Goal: Find specific page/section: Find specific page/section

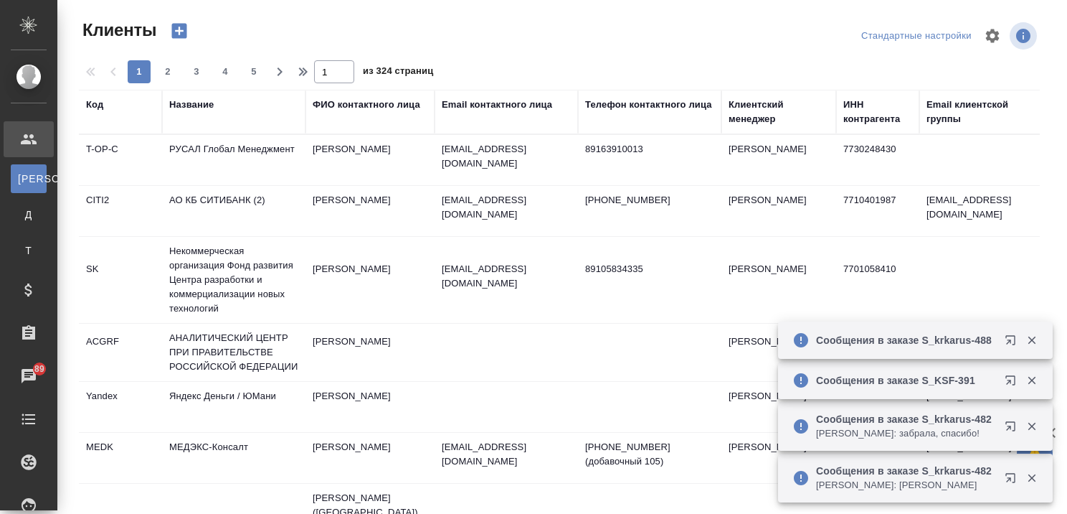
select select "RU"
click at [188, 100] on div "Название" at bounding box center [191, 105] width 44 height 14
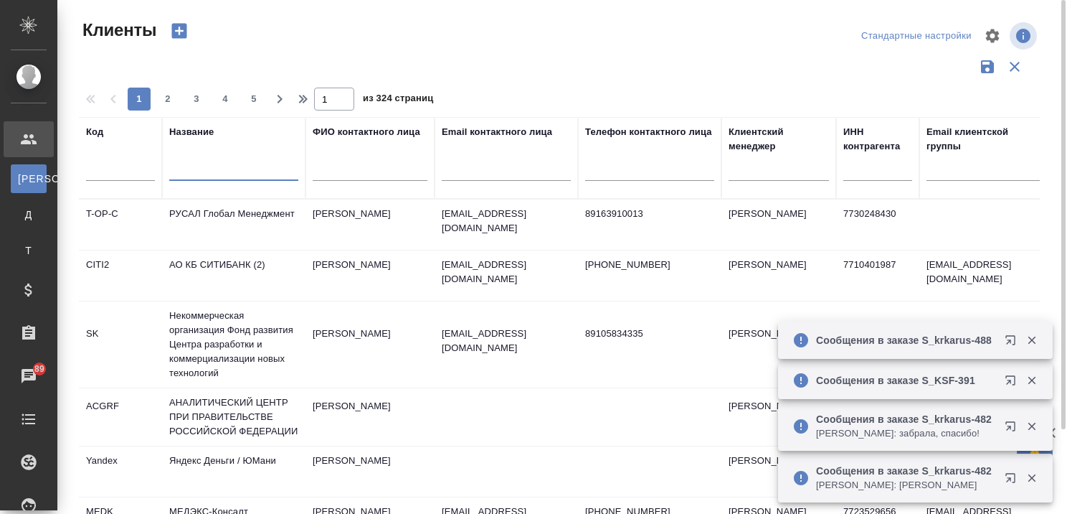
click at [211, 175] on input "text" at bounding box center [233, 172] width 129 height 18
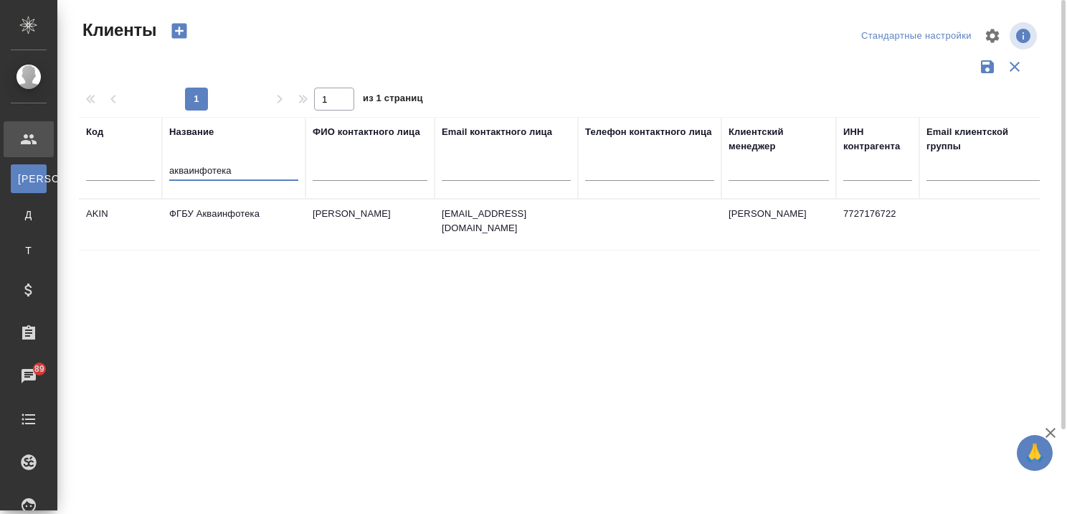
type input "акваинфотека"
click at [218, 212] on td "ФГБУ Акваинфотека" at bounding box center [233, 224] width 143 height 50
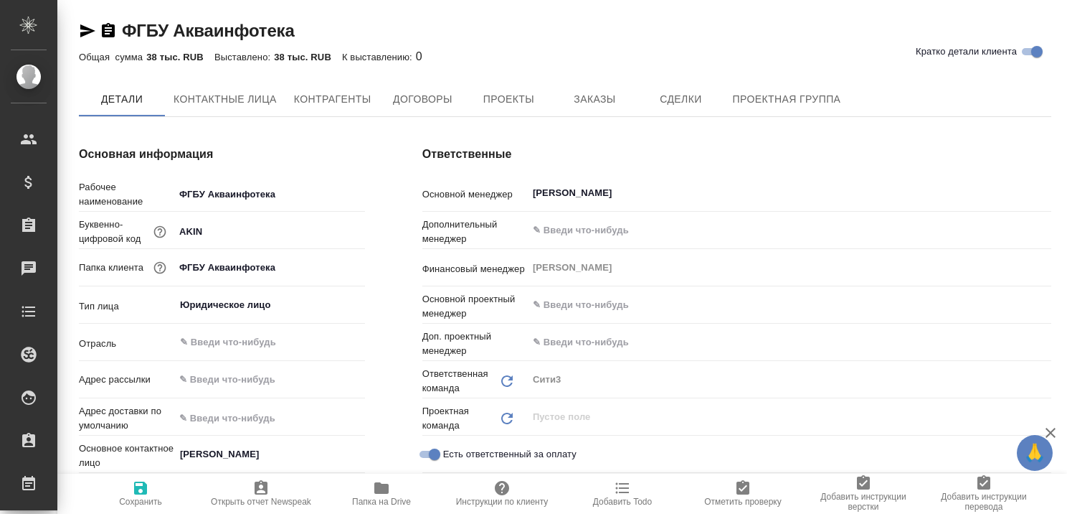
type textarea "x"
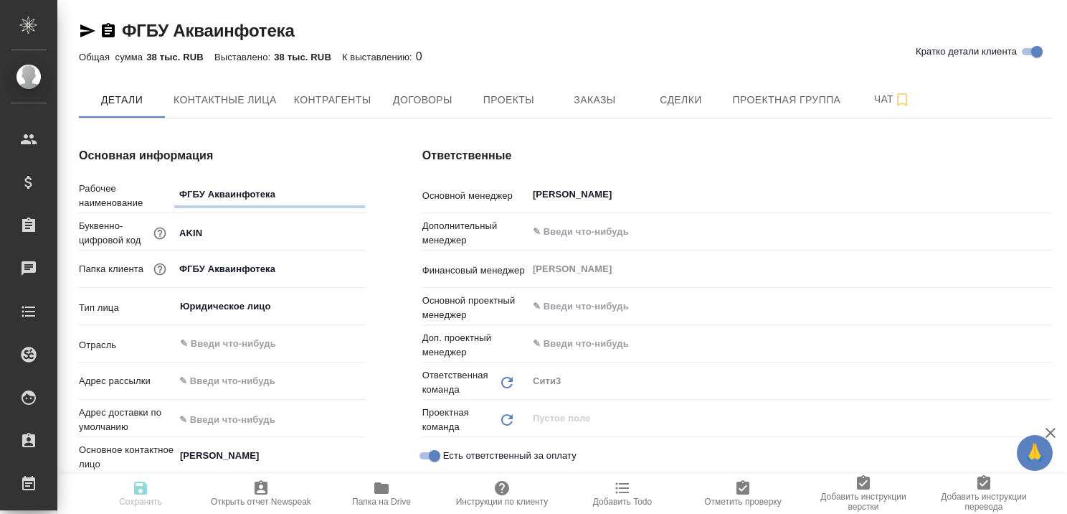
type textarea "x"
